Goal: Task Accomplishment & Management: Manage account settings

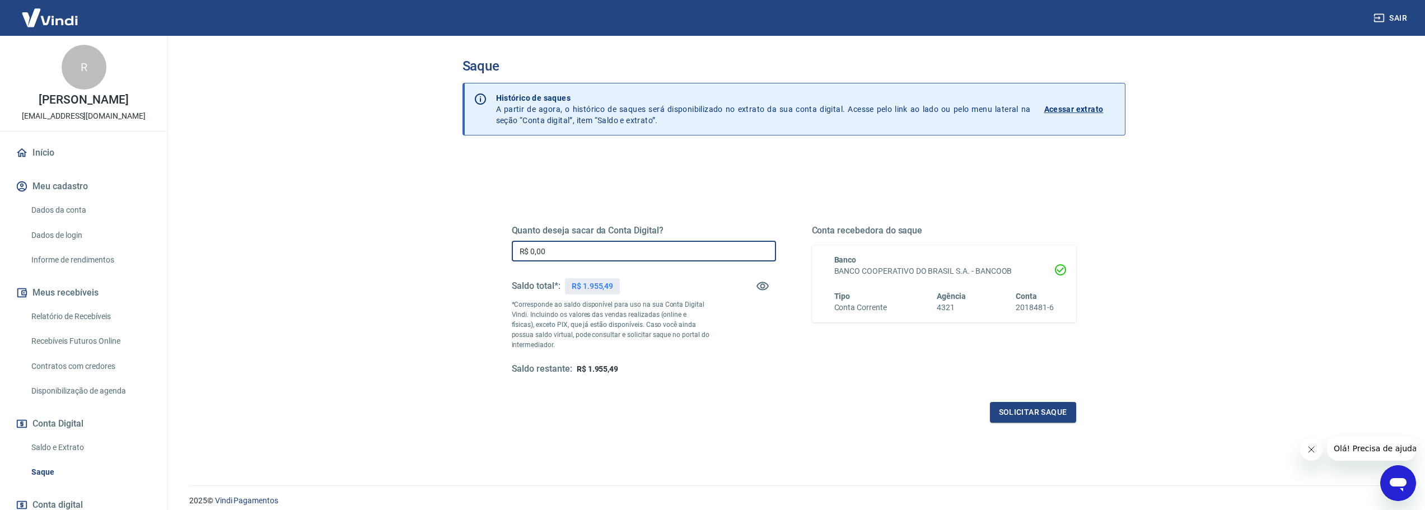
click at [581, 258] on input "R$ 0,00" at bounding box center [644, 251] width 264 height 21
type input "R$ 1.955,49"
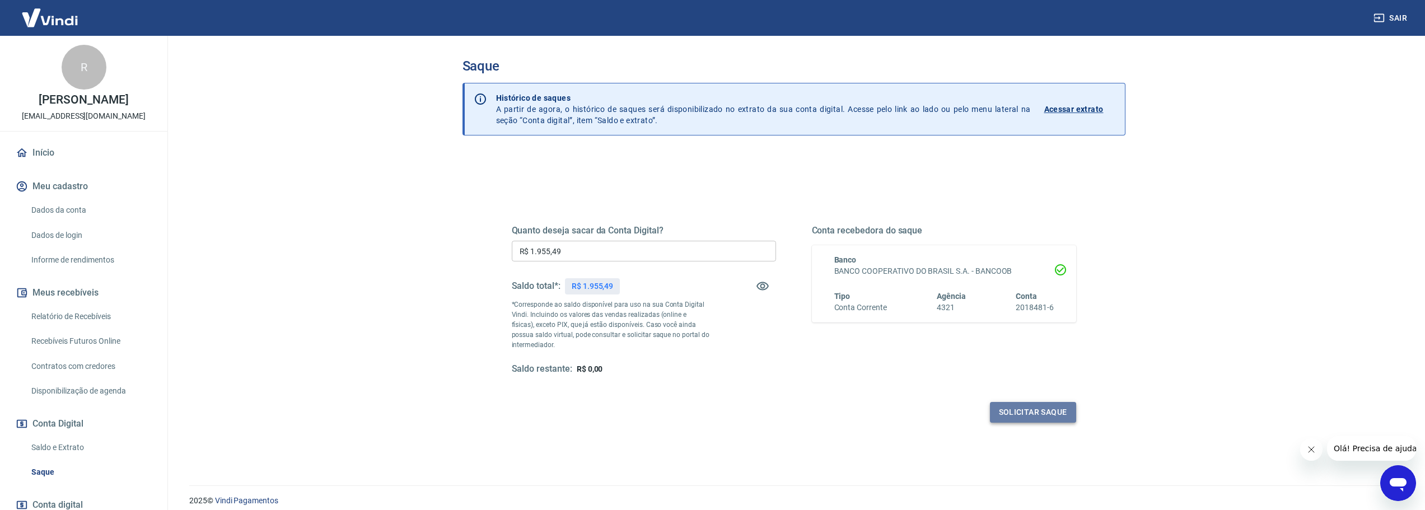
click at [1041, 411] on button "Solicitar saque" at bounding box center [1033, 412] width 86 height 21
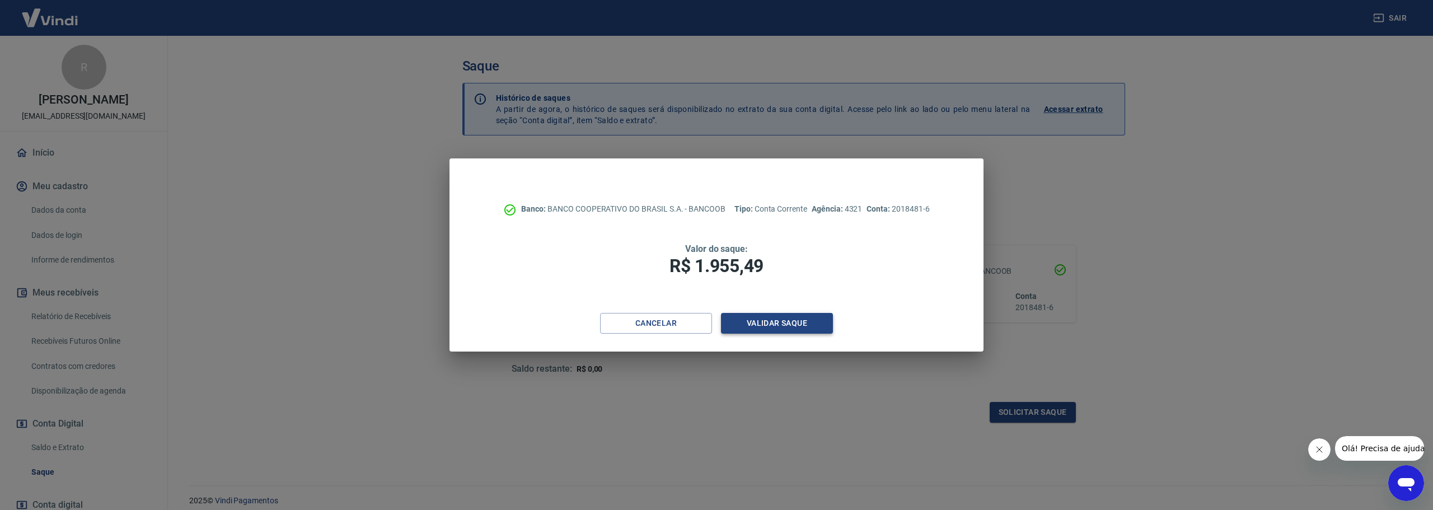
click at [824, 327] on button "Validar saque" at bounding box center [777, 323] width 112 height 21
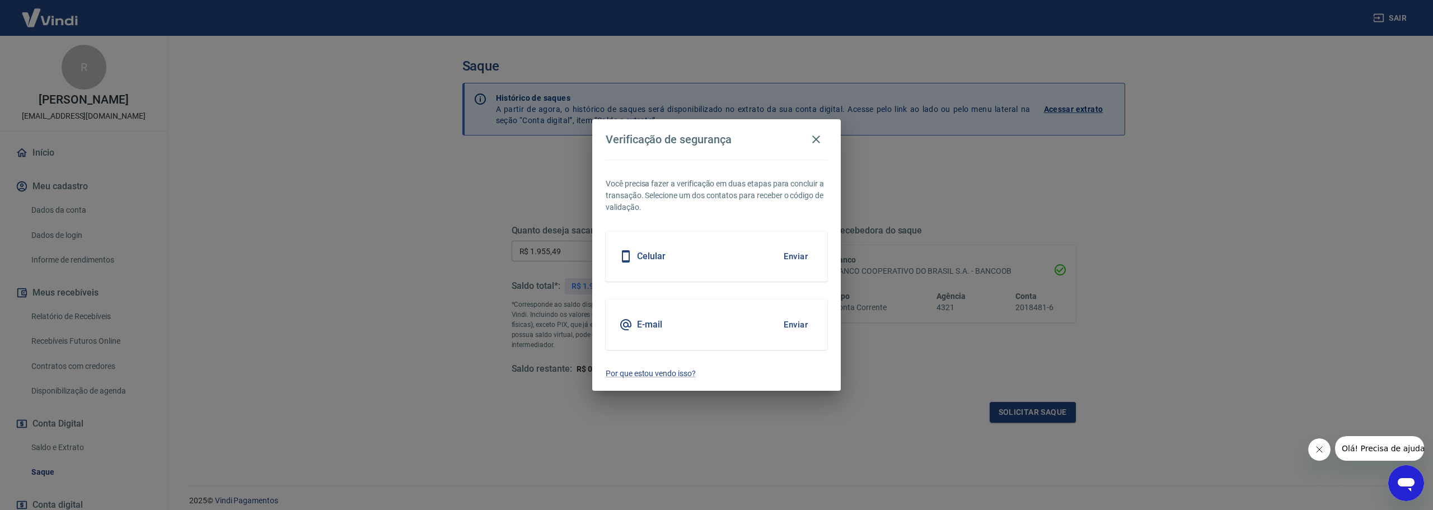
click at [703, 258] on div "Celular Enviar" at bounding box center [717, 256] width 222 height 50
click at [787, 248] on button "Enviar" at bounding box center [796, 257] width 36 height 24
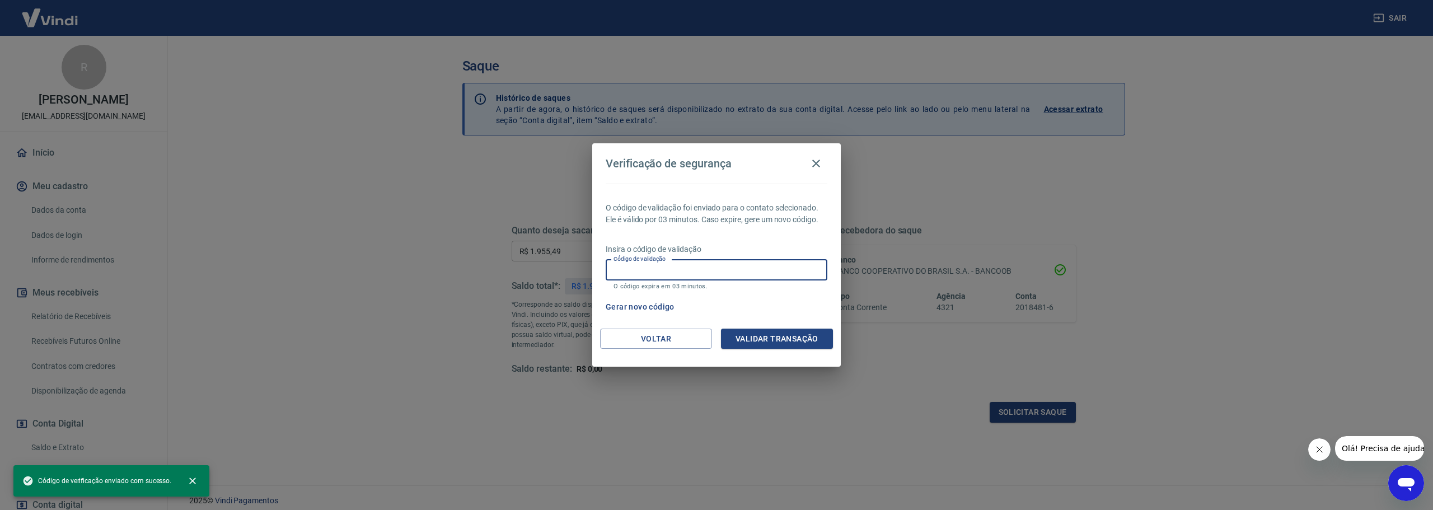
click at [761, 274] on input "Código de validação" at bounding box center [717, 270] width 222 height 21
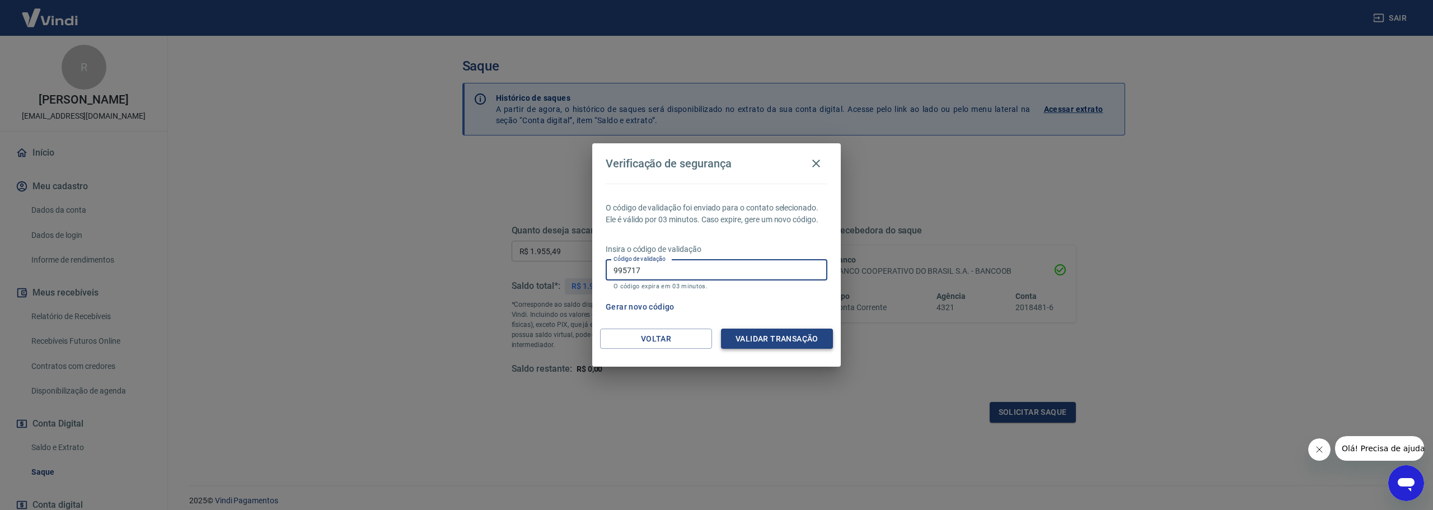
type input "995717"
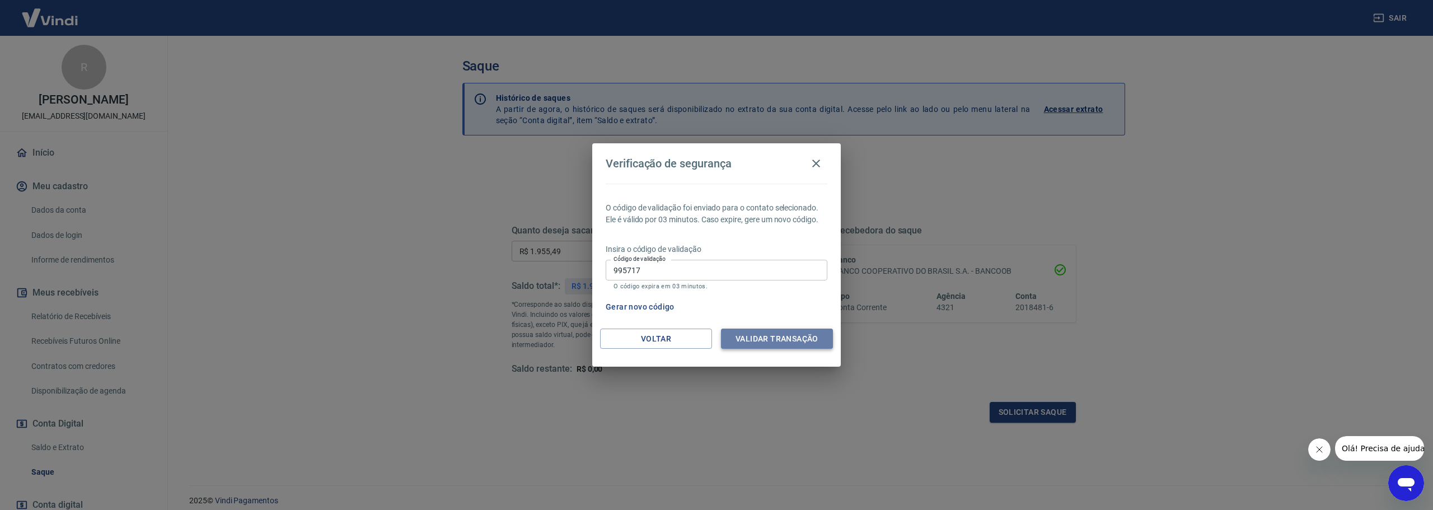
click at [767, 339] on button "Validar transação" at bounding box center [777, 339] width 112 height 21
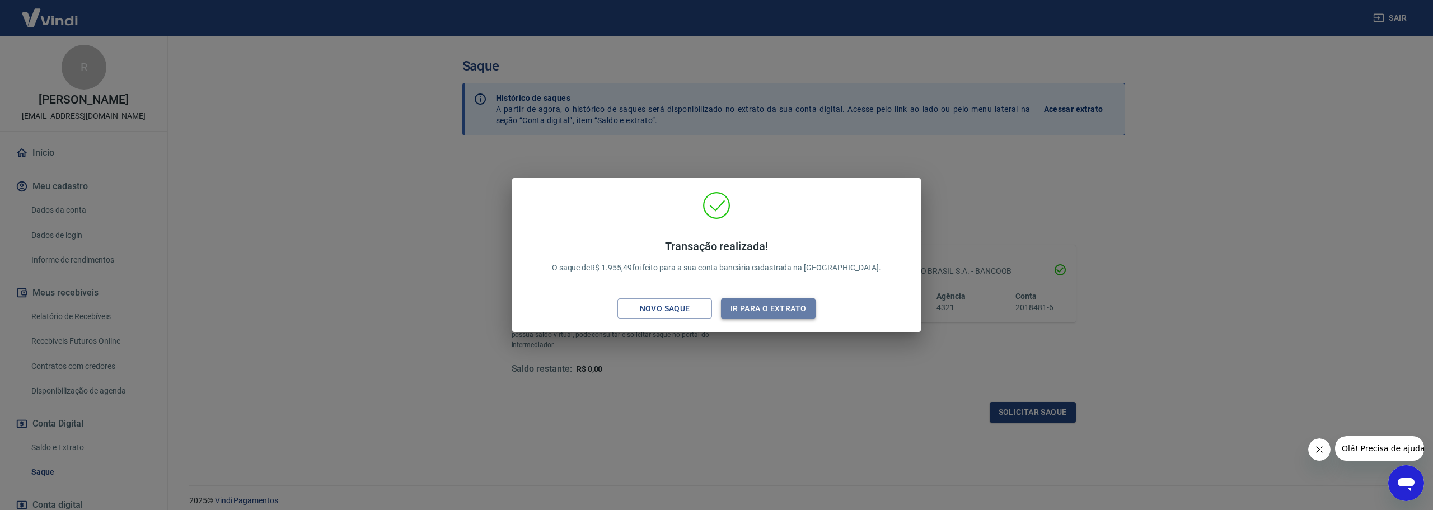
click at [784, 305] on button "Ir para o extrato" at bounding box center [768, 308] width 95 height 21
